Goal: Download file/media

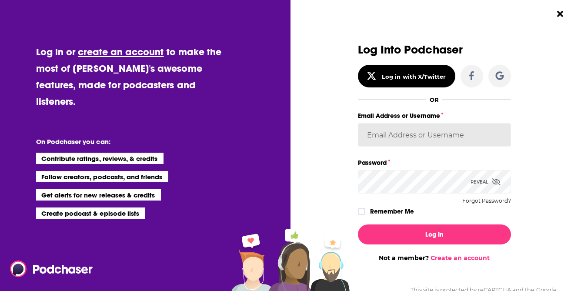
click at [392, 132] on input "Email Address or Username" at bounding box center [434, 134] width 153 height 23
type input "[DEMOGRAPHIC_DATA]"
click at [365, 212] on div "Dialog" at bounding box center [362, 211] width 9 height 7
click at [362, 211] on icon "Dialog" at bounding box center [361, 212] width 5 height 4
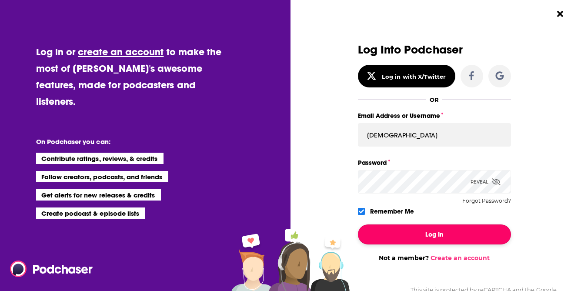
click at [391, 235] on button "Log In" at bounding box center [434, 234] width 153 height 20
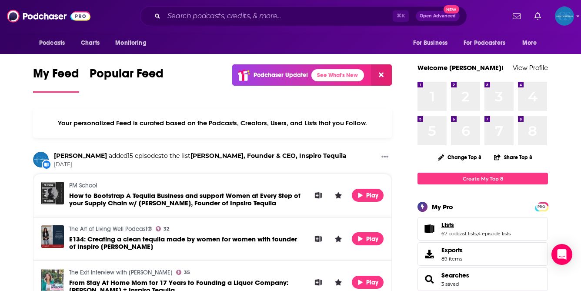
click at [456, 224] on link "Lists" at bounding box center [475, 225] width 69 height 8
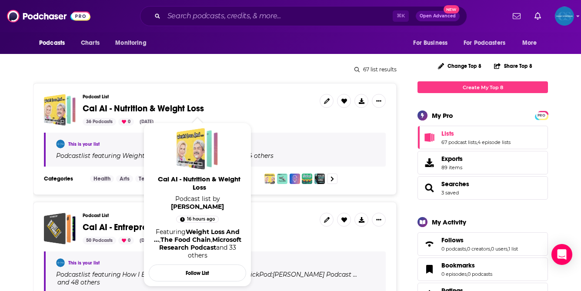
scroll to position [103, 0]
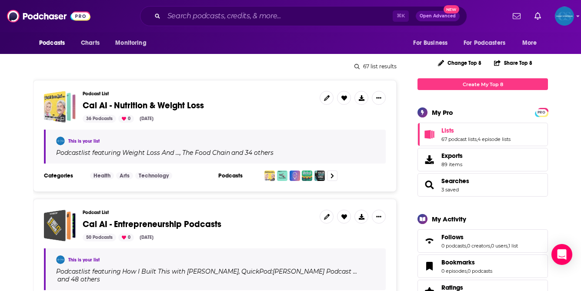
click at [164, 104] on span "Cal AI - Nutrition & Weight Loss" at bounding box center [143, 105] width 121 height 11
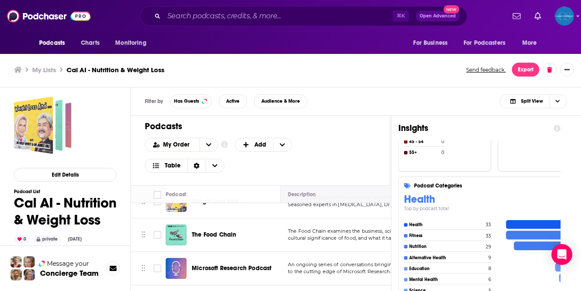
scroll to position [31, 0]
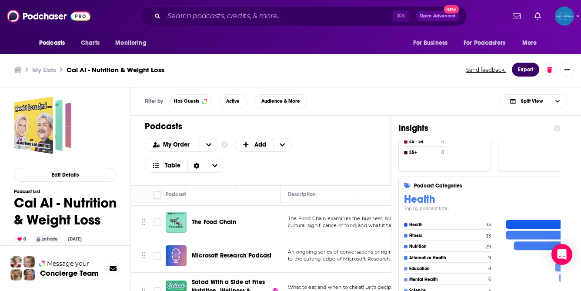
click at [526, 70] on button "Export" at bounding box center [525, 70] width 27 height 14
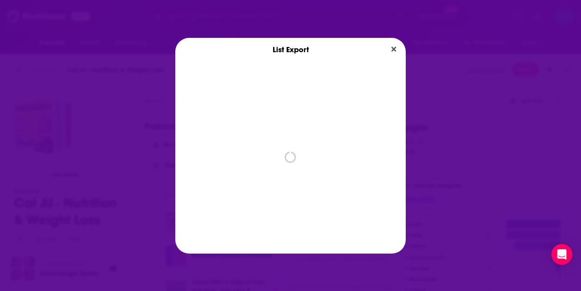
scroll to position [0, 0]
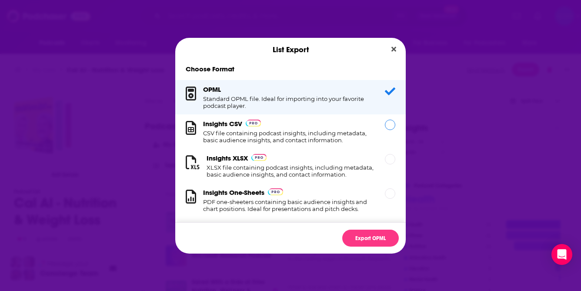
click at [291, 130] on h1 "CSV file containing podcast insights, including metadata, basic audience insigh…" at bounding box center [288, 137] width 171 height 14
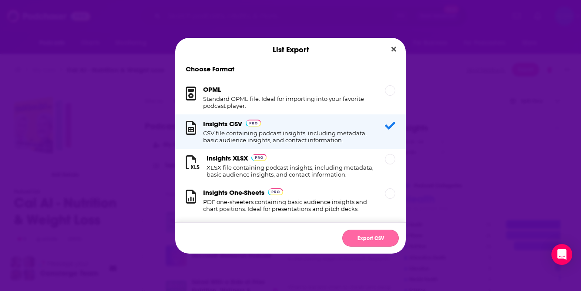
click at [364, 237] on button "Export CSV" at bounding box center [370, 238] width 57 height 17
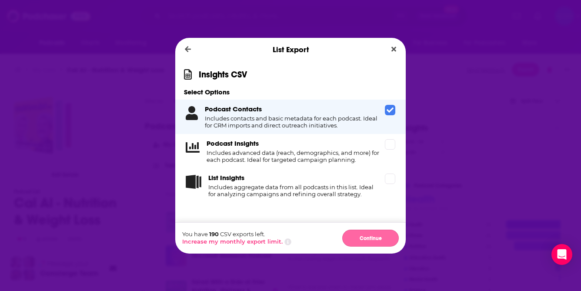
click at [378, 236] on button "Continue" at bounding box center [370, 238] width 57 height 17
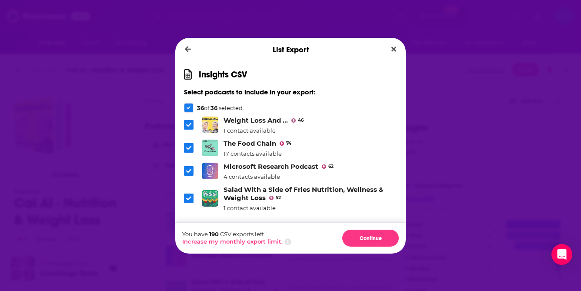
click at [187, 107] on icon "Dialog" at bounding box center [189, 108] width 4 height 4
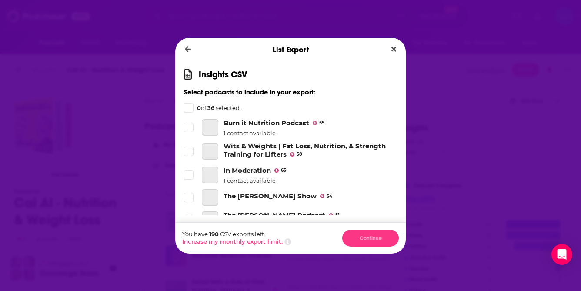
scroll to position [766, 0]
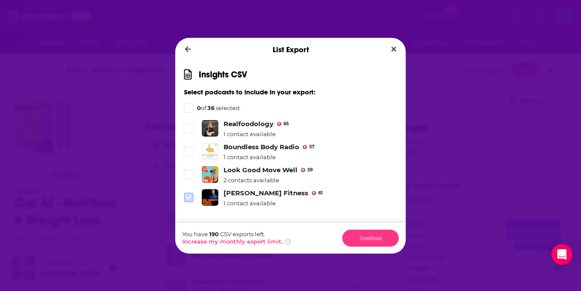
click at [188, 194] on span "Dialog" at bounding box center [189, 198] width 8 height 8
click at [189, 157] on li "Boundless Body Radio 57 1 contact available" at bounding box center [290, 152] width 213 height 18
click at [189, 155] on label "Dialog" at bounding box center [189, 152] width 10 height 10
click at [189, 132] on span "Dialog" at bounding box center [189, 128] width 8 height 8
click at [191, 105] on div "Dialog" at bounding box center [189, 108] width 10 height 10
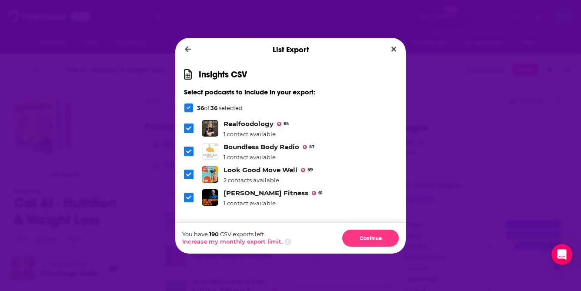
click at [189, 111] on div "Dialog" at bounding box center [189, 108] width 10 height 10
click at [193, 200] on label "Dialog" at bounding box center [189, 198] width 10 height 10
click at [193, 174] on label "Dialog" at bounding box center [189, 175] width 10 height 10
click at [193, 155] on label "Dialog" at bounding box center [189, 152] width 10 height 10
click at [192, 126] on span "Dialog" at bounding box center [189, 128] width 8 height 8
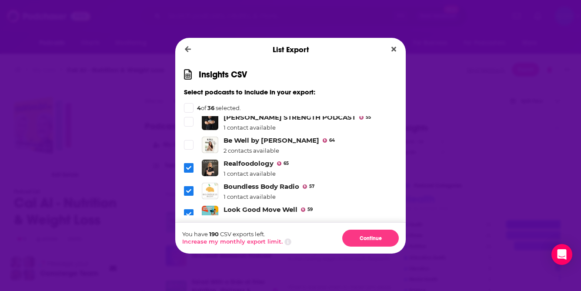
scroll to position [709, 0]
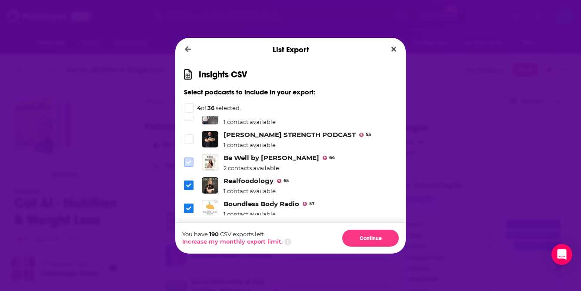
click at [191, 161] on icon "Dialog" at bounding box center [188, 162] width 5 height 4
click at [191, 144] on label "Dialog" at bounding box center [189, 139] width 10 height 10
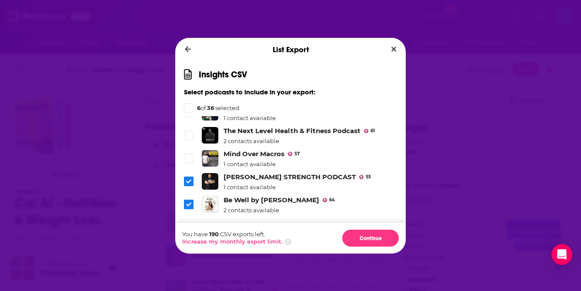
scroll to position [649, 0]
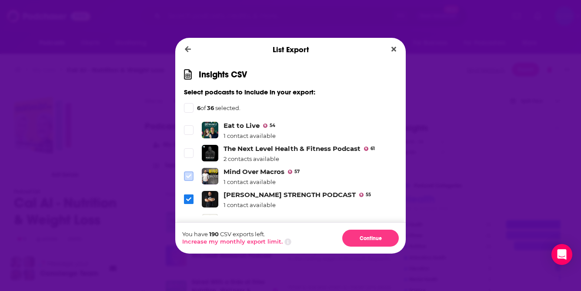
click at [189, 180] on span "Dialog" at bounding box center [189, 176] width 8 height 8
click at [189, 157] on span "Dialog" at bounding box center [189, 153] width 8 height 8
click at [189, 134] on span "Dialog" at bounding box center [189, 130] width 8 height 8
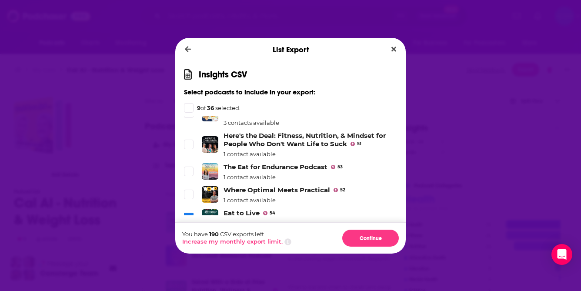
scroll to position [562, 0]
click at [187, 194] on icon "Dialog" at bounding box center [188, 193] width 5 height 5
click at [190, 171] on icon "Dialog" at bounding box center [188, 171] width 5 height 4
click at [190, 150] on li "Here's the Deal: Fitness, Nutrition, & Mindset for People Who Don't Want Life t…" at bounding box center [290, 144] width 213 height 26
click at [190, 144] on icon "Dialog" at bounding box center [188, 143] width 5 height 5
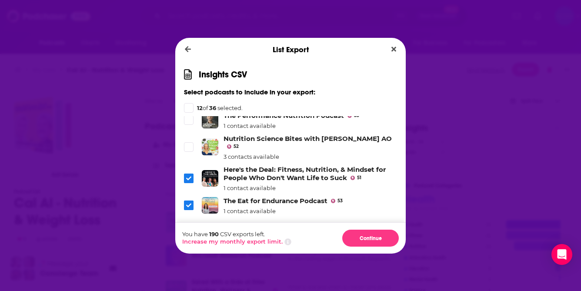
scroll to position [525, 0]
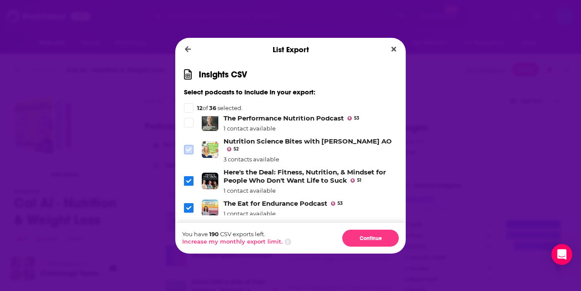
click at [189, 149] on icon "Dialog" at bounding box center [188, 149] width 5 height 5
click at [189, 124] on icon "Dialog" at bounding box center [188, 122] width 5 height 5
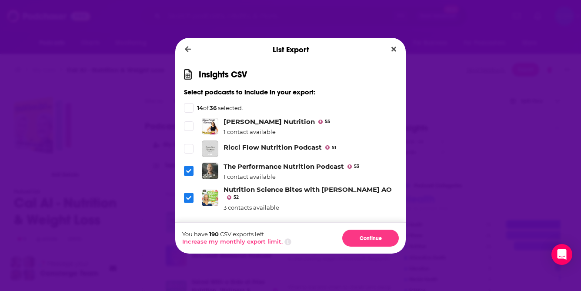
scroll to position [475, 0]
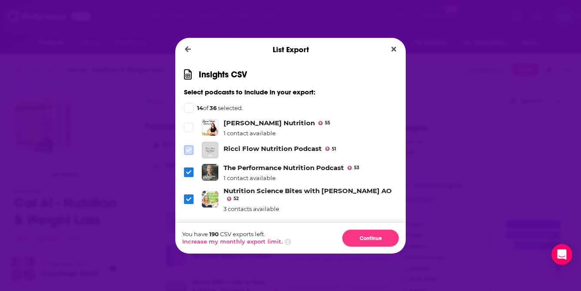
click at [189, 145] on label "Dialog" at bounding box center [189, 150] width 10 height 10
click at [189, 130] on icon "Dialog" at bounding box center [188, 127] width 5 height 5
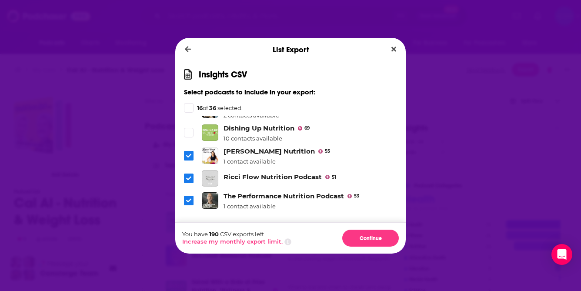
click at [188, 137] on li "Dishing Up Nutrition 69 10 contacts available" at bounding box center [290, 133] width 213 height 18
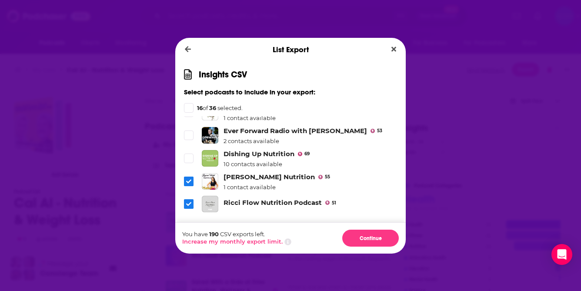
scroll to position [417, 0]
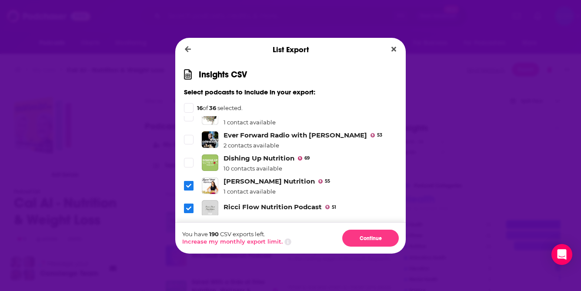
click at [188, 137] on icon "Dialog" at bounding box center [188, 139] width 5 height 5
click at [189, 163] on icon "Dialog" at bounding box center [188, 163] width 5 height 4
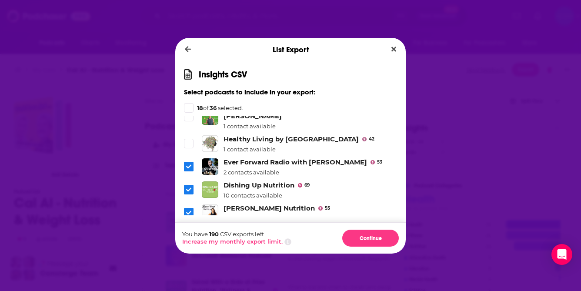
scroll to position [389, 0]
click at [370, 237] on button "Continue" at bounding box center [370, 238] width 57 height 17
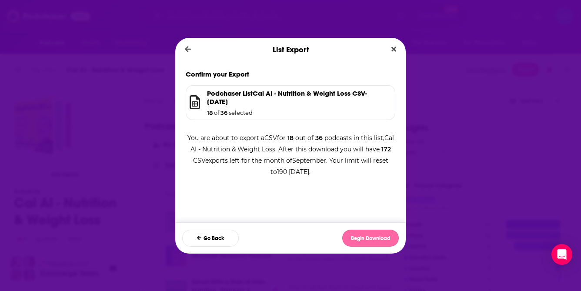
click at [368, 235] on button "Begin Download" at bounding box center [370, 238] width 57 height 17
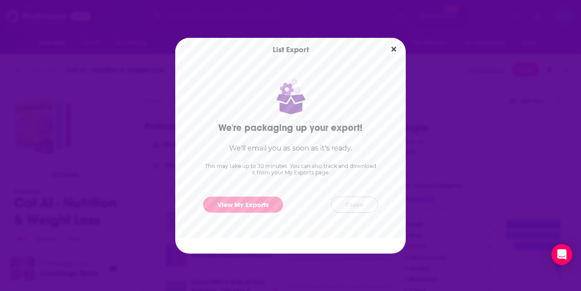
click at [353, 204] on button "Close" at bounding box center [354, 205] width 47 height 16
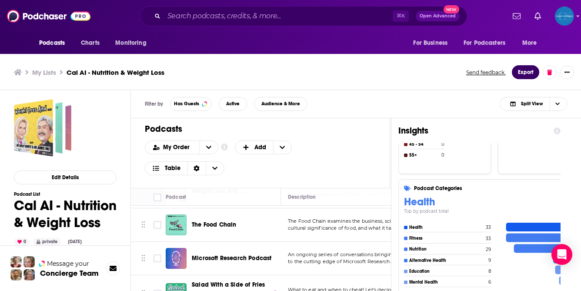
scroll to position [3, 0]
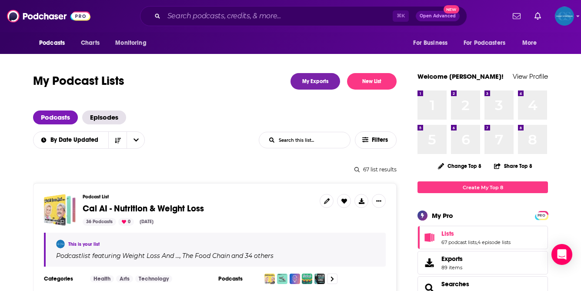
scroll to position [127, 0]
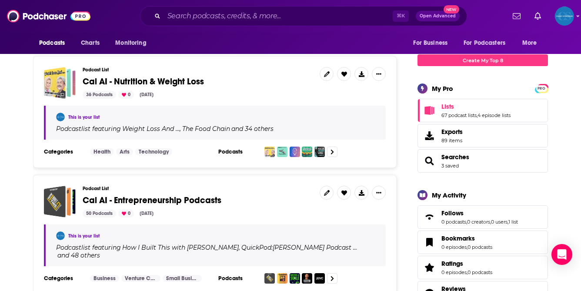
click at [199, 202] on span "Cal AI - Entrepreneurship Podcasts" at bounding box center [152, 200] width 139 height 11
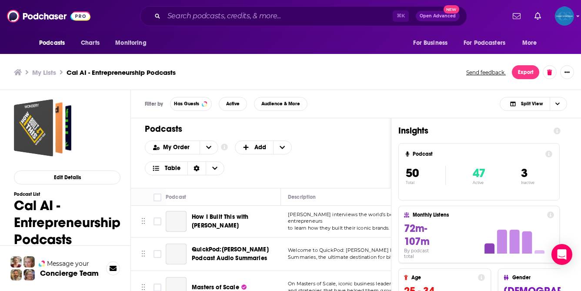
scroll to position [1, 0]
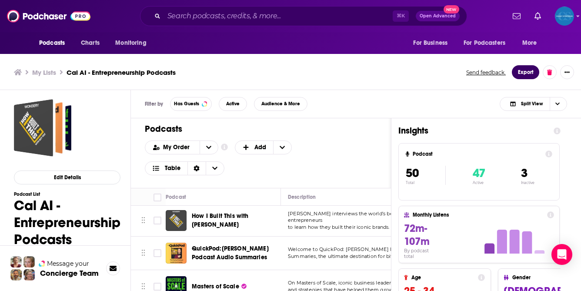
click at [524, 70] on button "Export" at bounding box center [525, 72] width 27 height 14
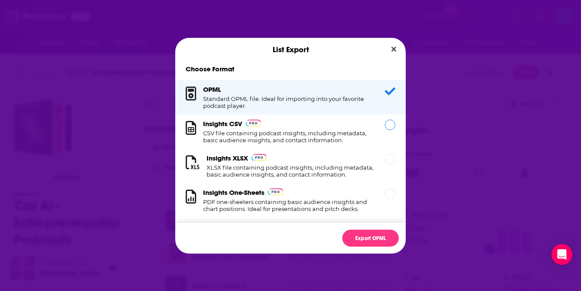
click at [354, 134] on h1 "CSV file containing podcast insights, including metadata, basic audience insigh…" at bounding box center [288, 137] width 171 height 14
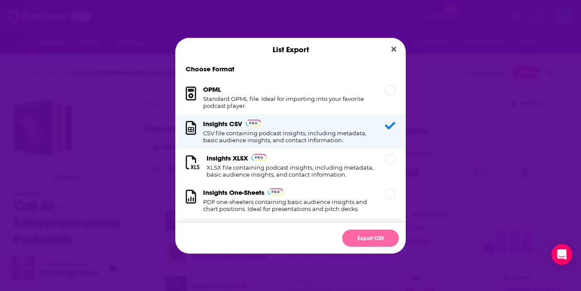
click at [370, 237] on button "Export CSV" at bounding box center [370, 238] width 57 height 17
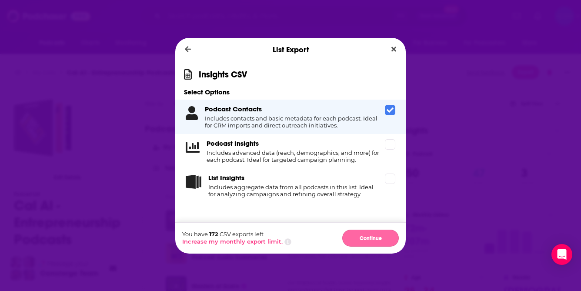
click at [361, 241] on button "Continue" at bounding box center [370, 238] width 57 height 17
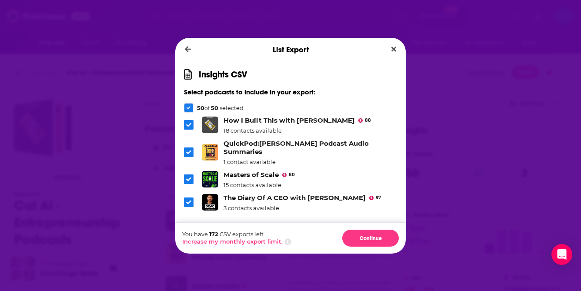
click at [187, 107] on icon "Dialog" at bounding box center [189, 108] width 4 height 4
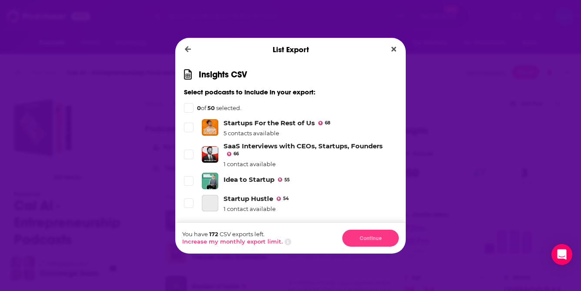
scroll to position [1145, 0]
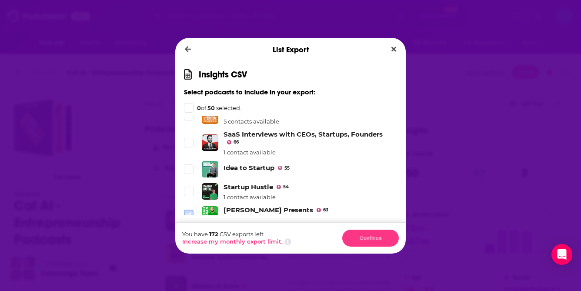
click at [188, 213] on icon "Dialog" at bounding box center [188, 215] width 5 height 4
click at [188, 167] on icon "Dialog" at bounding box center [188, 169] width 5 height 4
click at [189, 141] on icon "Dialog" at bounding box center [188, 143] width 5 height 4
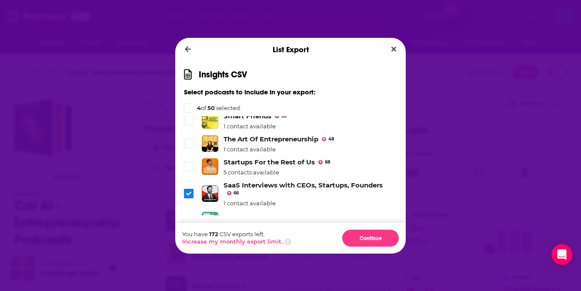
scroll to position [1093, 0]
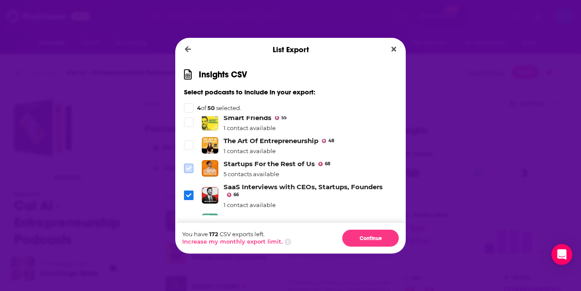
click at [189, 164] on span "Dialog" at bounding box center [189, 168] width 8 height 8
click at [189, 141] on span "Dialog" at bounding box center [189, 145] width 8 height 8
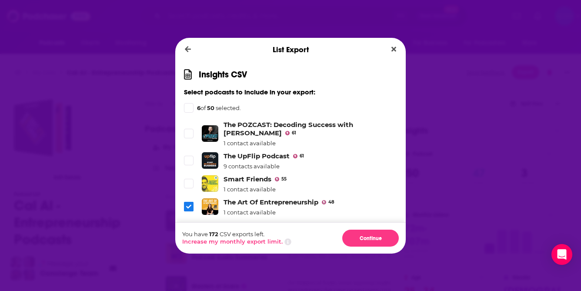
scroll to position [1030, 0]
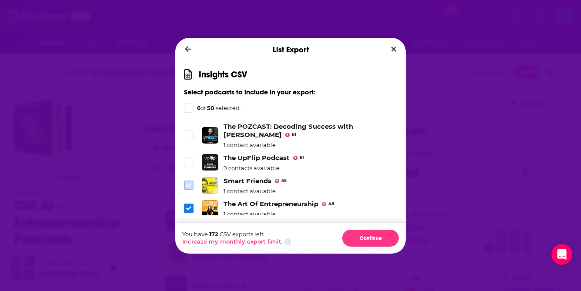
click at [190, 181] on span "Dialog" at bounding box center [189, 185] width 8 height 8
click at [190, 154] on li "The UpFlip Podcast 61 9 contacts available" at bounding box center [290, 163] width 213 height 18
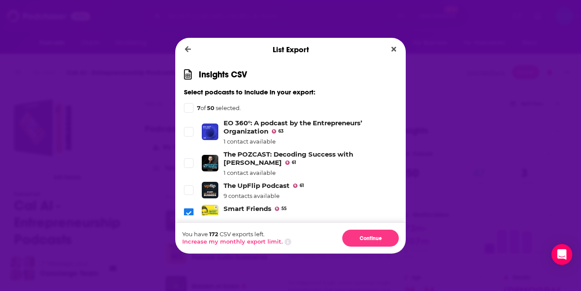
scroll to position [1000, 0]
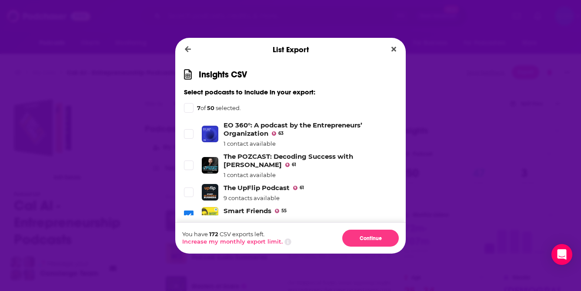
click at [191, 184] on li "The UpFlip Podcast 61 9 contacts available" at bounding box center [290, 193] width 213 height 18
click at [191, 188] on span "Dialog" at bounding box center [189, 192] width 8 height 8
click at [191, 163] on icon "Dialog" at bounding box center [188, 165] width 5 height 5
click at [192, 129] on label "Dialog" at bounding box center [189, 134] width 10 height 10
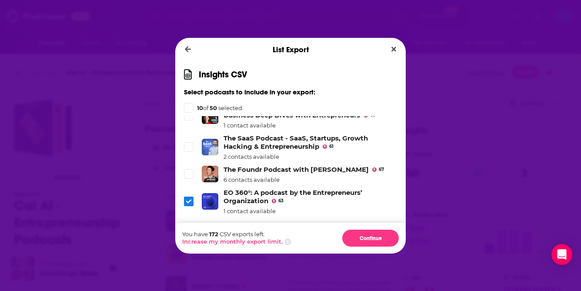
scroll to position [903, 0]
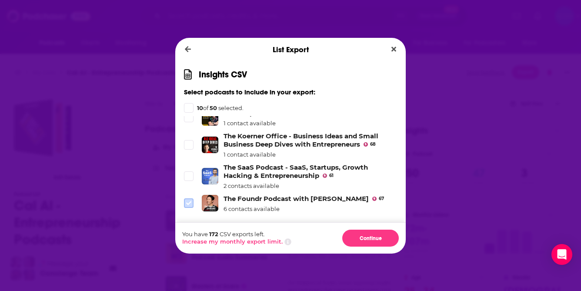
click at [190, 201] on icon "Dialog" at bounding box center [188, 203] width 5 height 5
click at [190, 171] on label "Dialog" at bounding box center [189, 176] width 10 height 10
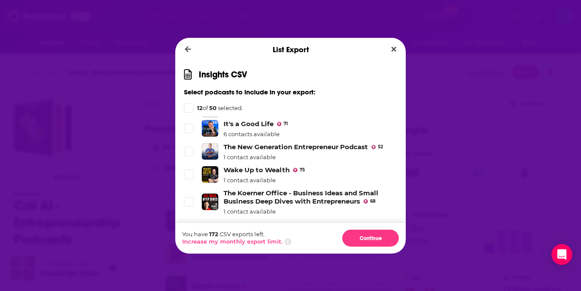
scroll to position [843, 0]
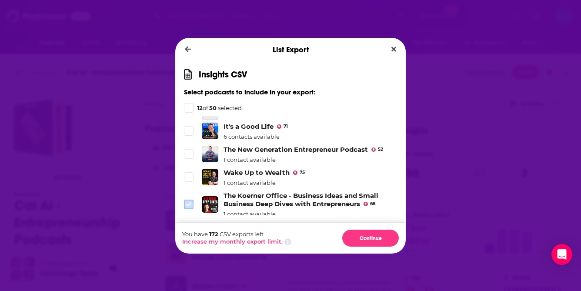
click at [188, 202] on icon "Dialog" at bounding box center [188, 204] width 5 height 5
click at [188, 175] on icon "Dialog" at bounding box center [188, 177] width 5 height 4
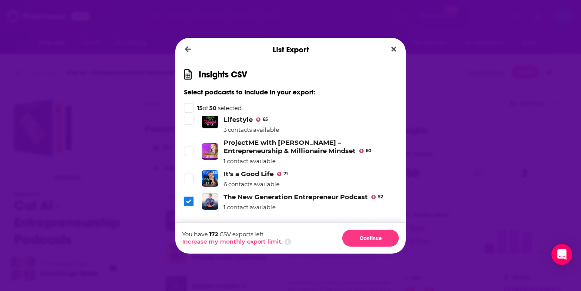
scroll to position [790, 0]
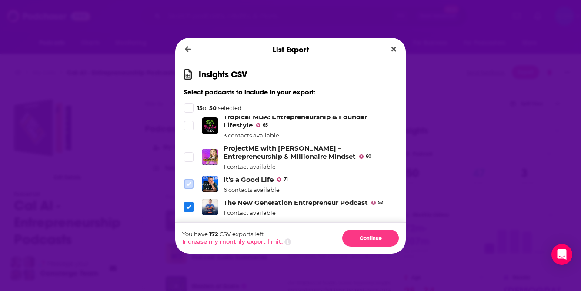
click at [191, 180] on span "Dialog" at bounding box center [189, 184] width 8 height 8
click at [192, 153] on span "Dialog" at bounding box center [189, 157] width 8 height 8
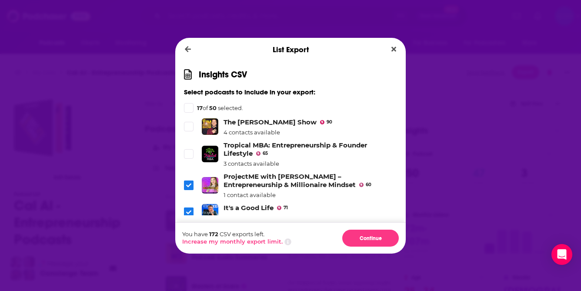
scroll to position [760, 0]
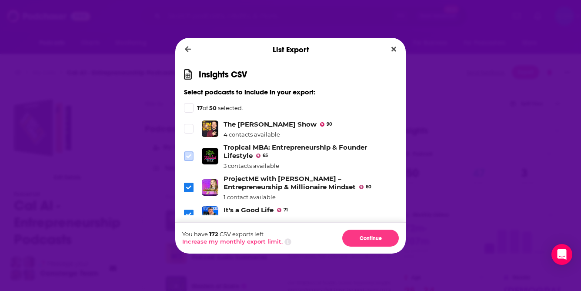
click at [191, 152] on span "Dialog" at bounding box center [189, 156] width 8 height 8
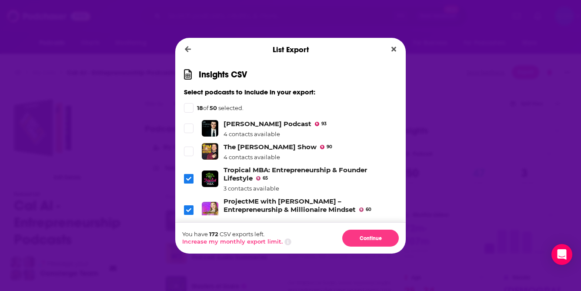
scroll to position [733, 0]
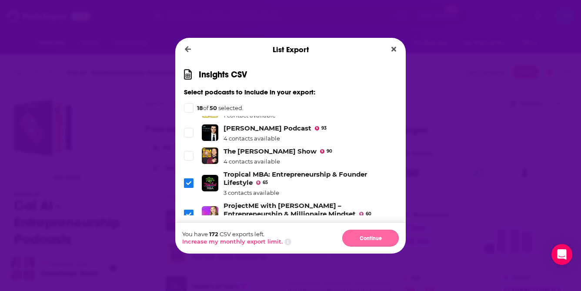
click at [379, 240] on button "Continue" at bounding box center [370, 238] width 57 height 17
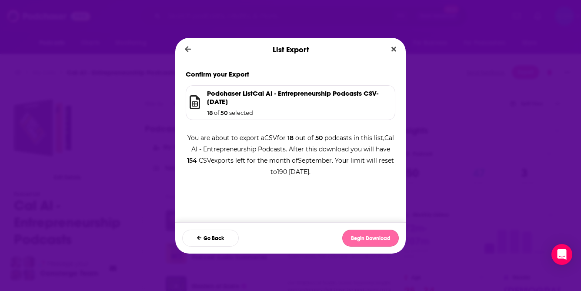
click at [378, 240] on button "Begin Download" at bounding box center [370, 238] width 57 height 17
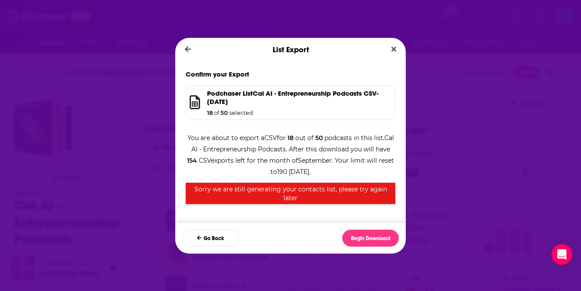
click at [391, 153] on div "You are about to export a CSV for 18 out of 50 podcasts in this list, Cal AI - …" at bounding box center [291, 164] width 210 height 81
click at [366, 236] on button "Begin Download" at bounding box center [370, 238] width 57 height 17
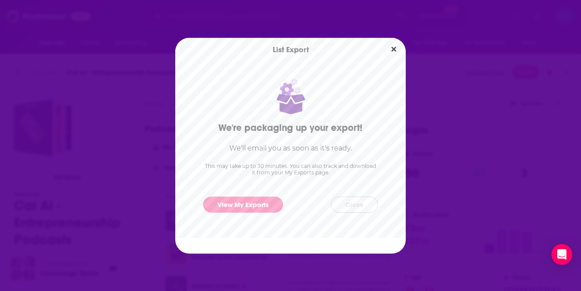
click at [364, 207] on button "Close" at bounding box center [354, 205] width 47 height 16
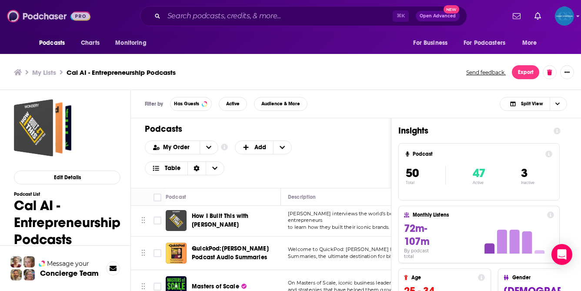
click at [57, 18] on img at bounding box center [49, 16] width 84 height 17
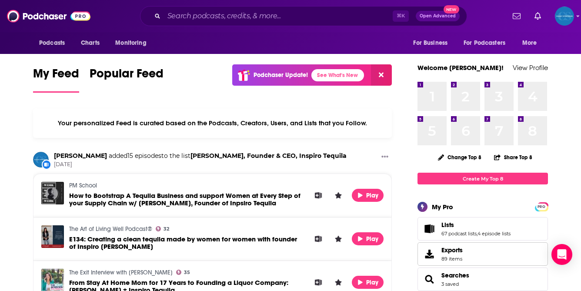
click at [459, 257] on span "89 items" at bounding box center [451, 259] width 21 height 6
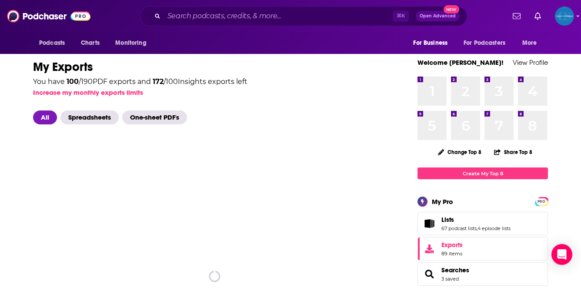
scroll to position [14, 0]
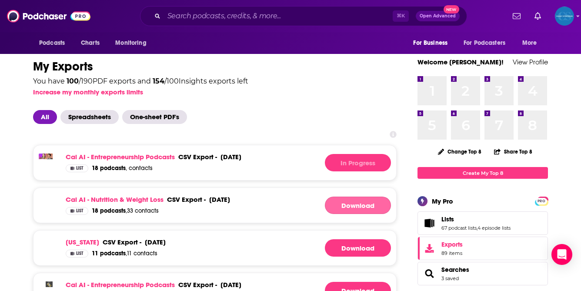
click at [358, 204] on link "Download" at bounding box center [358, 205] width 66 height 17
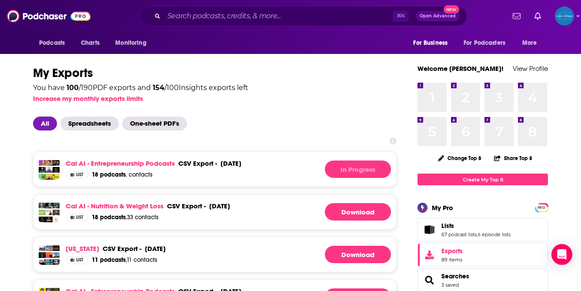
scroll to position [2, 0]
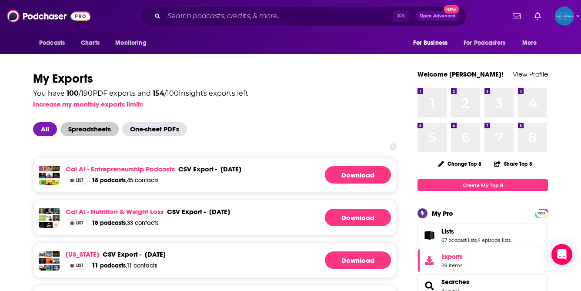
click at [99, 132] on span "Spreadsheets" at bounding box center [89, 129] width 58 height 14
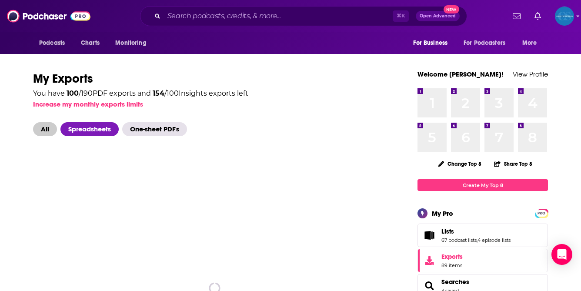
click at [48, 127] on span "All" at bounding box center [45, 129] width 24 height 14
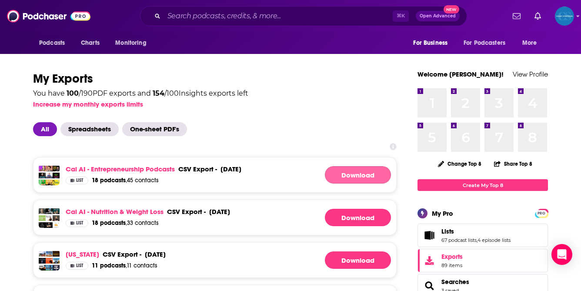
click at [371, 170] on link "Download" at bounding box center [358, 174] width 66 height 17
